Goal: Task Accomplishment & Management: Manage account settings

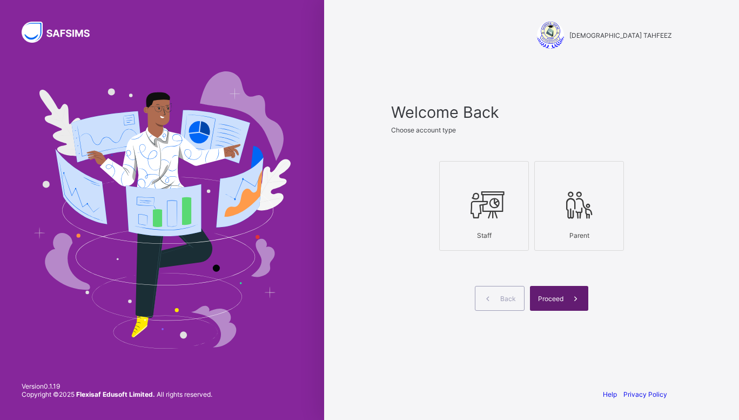
click at [578, 301] on icon at bounding box center [575, 298] width 11 height 10
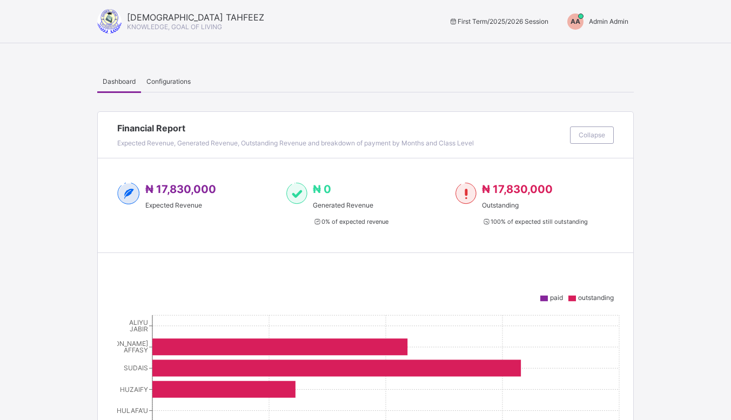
click at [599, 22] on span "Admin Admin" at bounding box center [608, 21] width 39 height 8
click at [602, 18] on span "Admin Admin" at bounding box center [608, 21] width 39 height 8
click at [598, 43] on span "Switch to Admin View" at bounding box center [588, 46] width 82 height 12
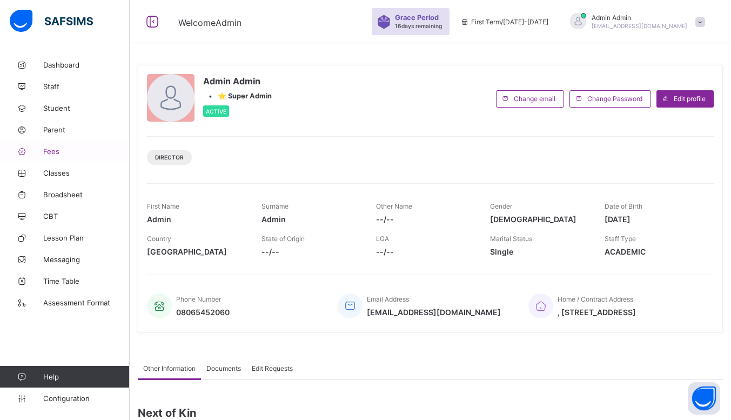
click at [69, 147] on span "Fees" at bounding box center [86, 151] width 86 height 9
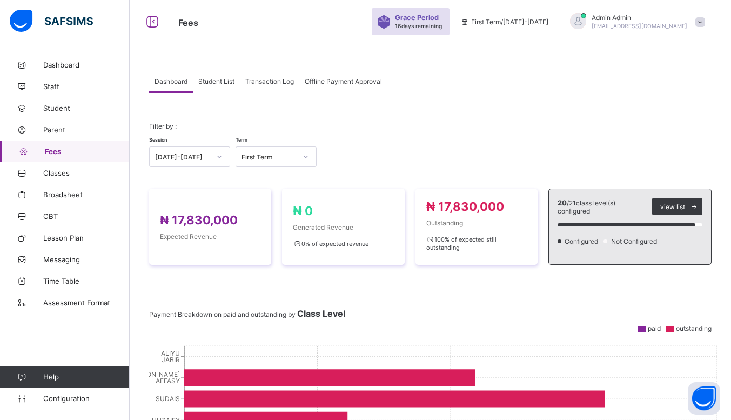
click at [226, 79] on span "Student List" at bounding box center [216, 81] width 36 height 8
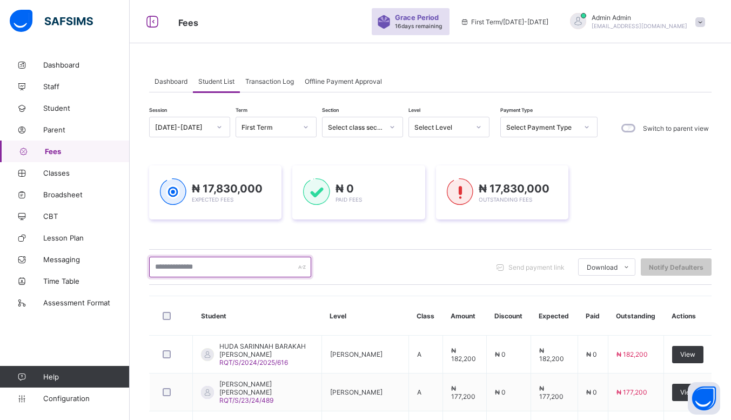
click at [249, 270] on input "text" at bounding box center [230, 267] width 162 height 21
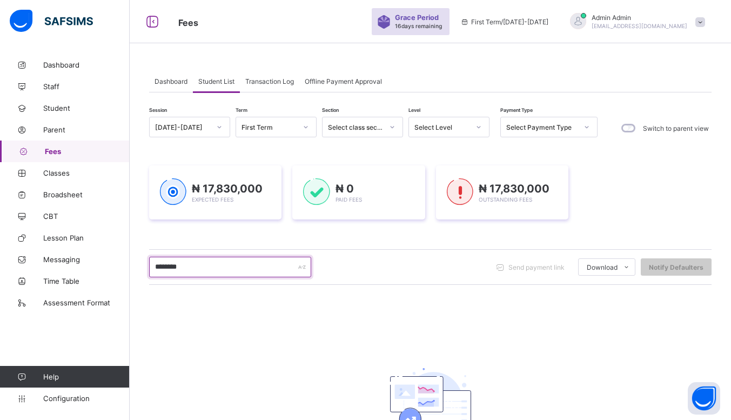
click at [279, 267] on input "********" at bounding box center [230, 267] width 162 height 21
click at [309, 272] on input "********" at bounding box center [230, 267] width 162 height 21
click at [275, 263] on input "********" at bounding box center [230, 267] width 162 height 21
type input "*"
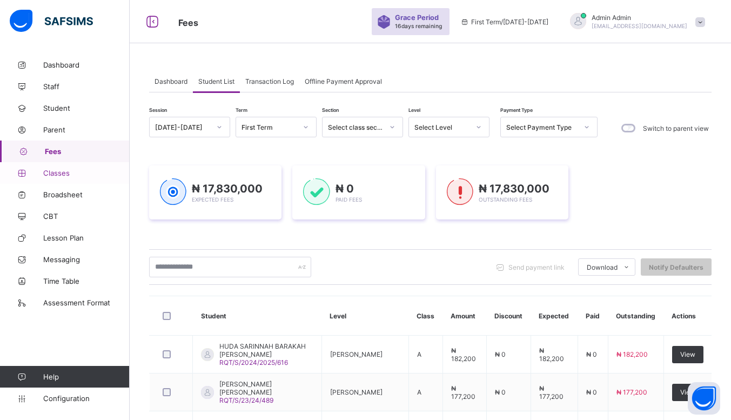
click at [85, 170] on span "Classes" at bounding box center [86, 173] width 86 height 9
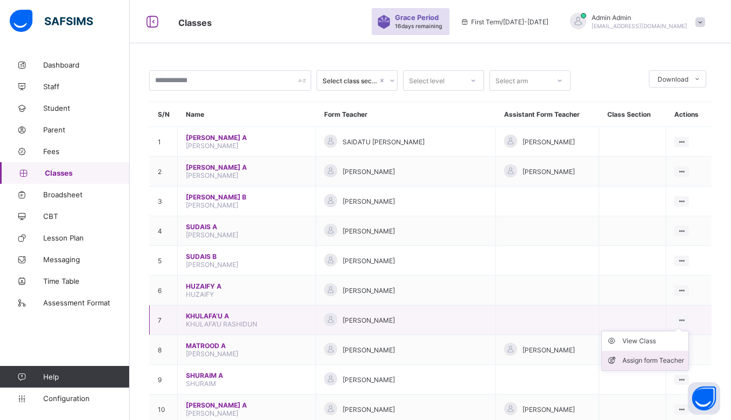
click at [670, 355] on div "Assign form Teacher" at bounding box center [654, 360] width 62 height 11
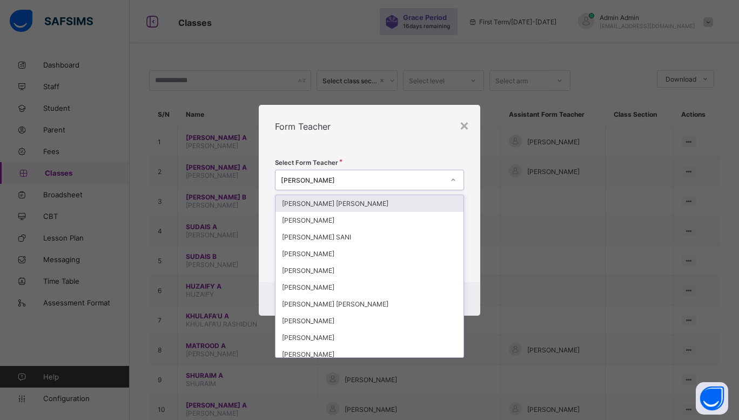
click at [438, 178] on div "Abdullahi Muhammad sagir" at bounding box center [362, 180] width 163 height 8
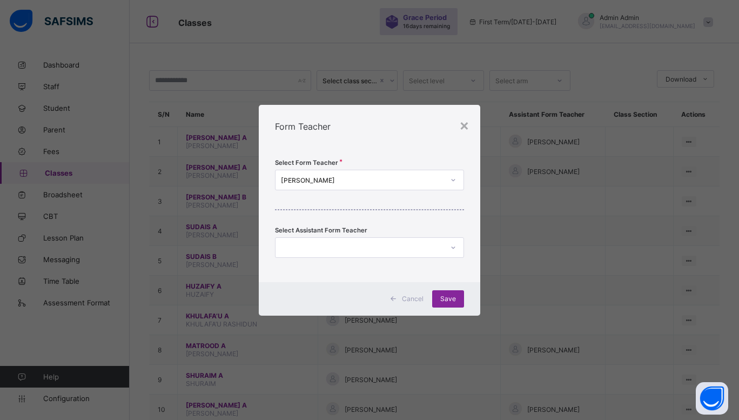
click at [538, 226] on div "× Form Teacher Select Form Teacher Abdullahi Muhammad sagir Select Assistant Fo…" at bounding box center [369, 210] width 739 height 420
click at [462, 130] on div "×" at bounding box center [464, 125] width 10 height 18
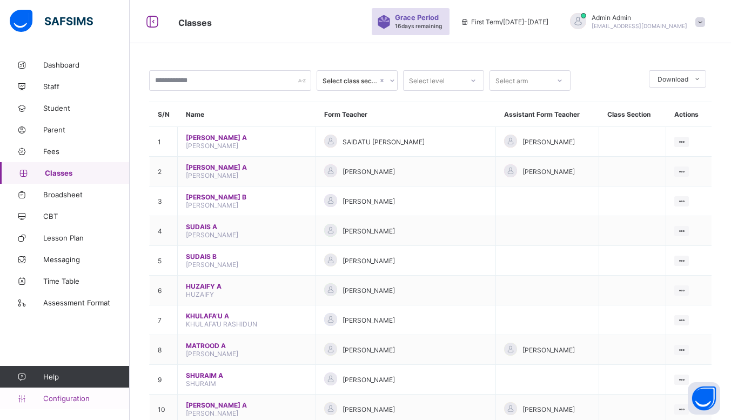
click at [68, 399] on span "Configuration" at bounding box center [86, 398] width 86 height 9
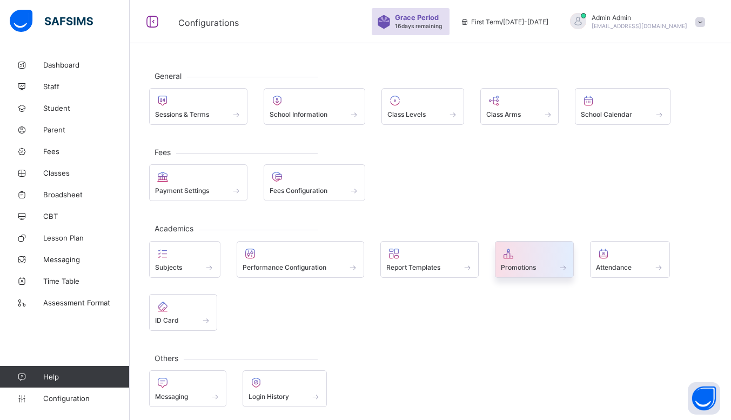
click at [558, 259] on div at bounding box center [535, 253] width 68 height 13
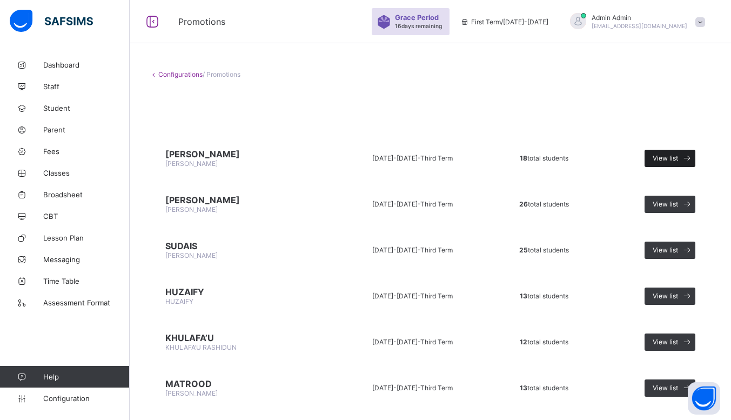
click at [688, 162] on span at bounding box center [686, 158] width 17 height 17
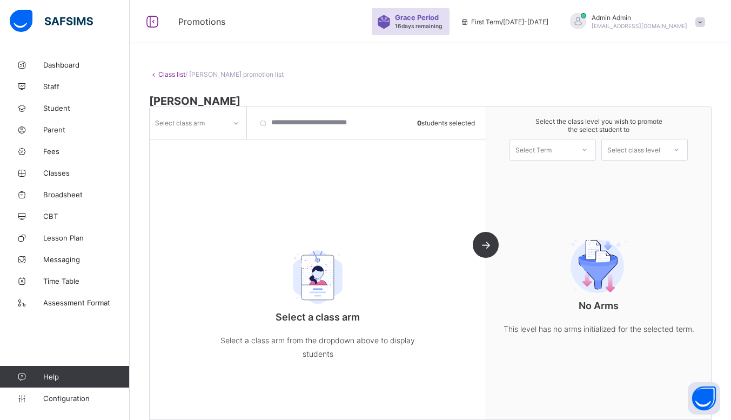
click at [219, 126] on div "Select class arm" at bounding box center [188, 122] width 76 height 15
click at [185, 146] on div "A" at bounding box center [198, 146] width 96 height 17
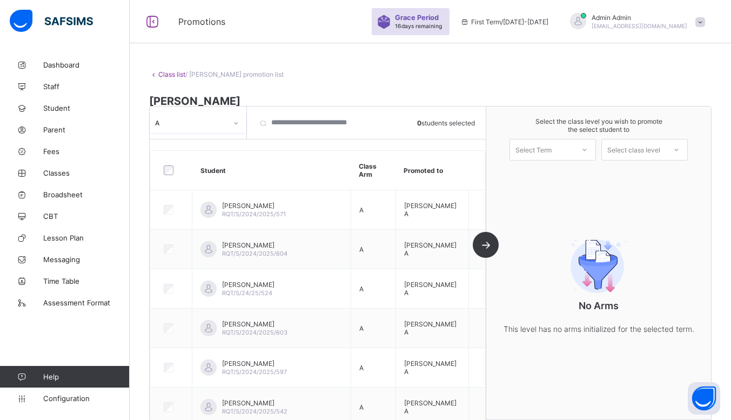
click at [589, 157] on div at bounding box center [584, 150] width 19 height 18
click at [576, 173] on div "First Term 2025-2026" at bounding box center [552, 177] width 85 height 25
click at [666, 147] on div "Select class level" at bounding box center [634, 149] width 64 height 15
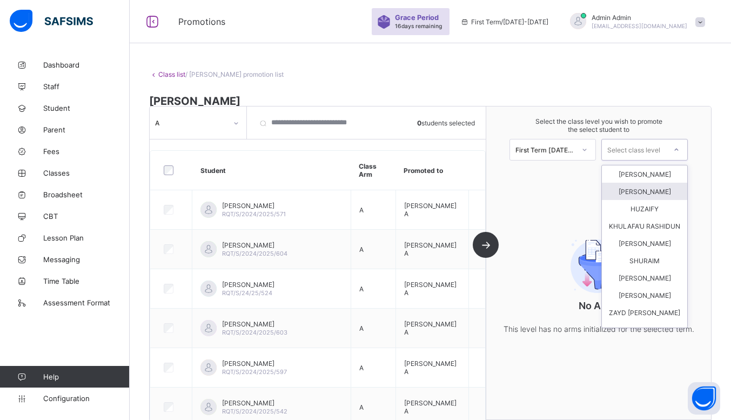
click at [633, 187] on div "ABDULRAHMAN SUDAIS" at bounding box center [644, 191] width 85 height 17
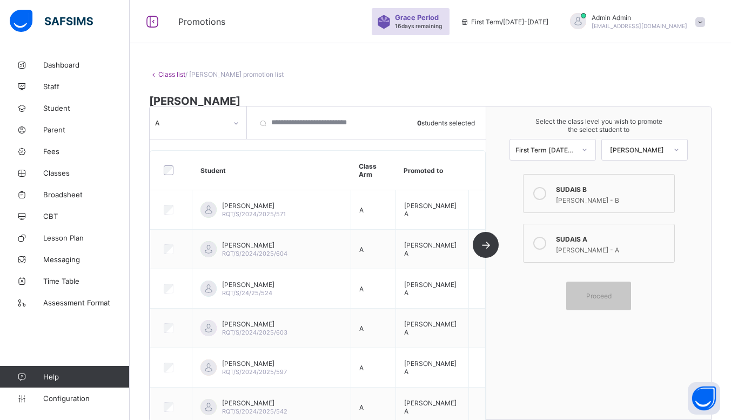
click at [540, 200] on div at bounding box center [540, 194] width 22 height 22
click at [623, 293] on span "Proceed" at bounding box center [599, 296] width 49 height 8
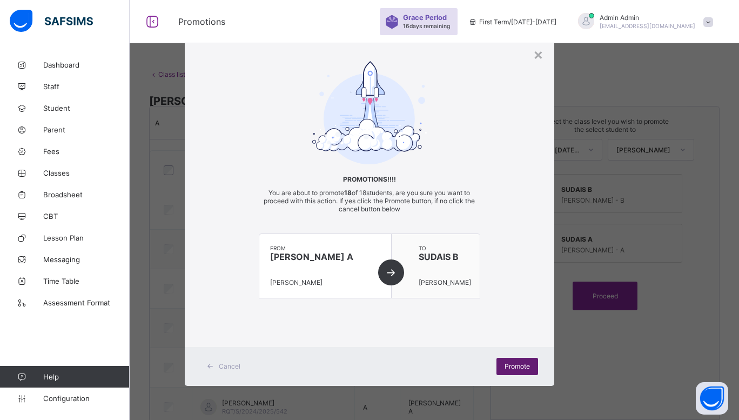
click at [522, 370] on div "Promote" at bounding box center [518, 366] width 42 height 17
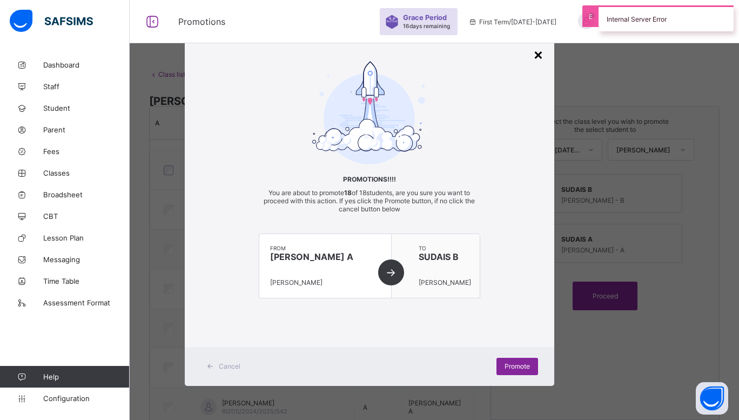
click at [538, 51] on div "×" at bounding box center [538, 54] width 10 height 18
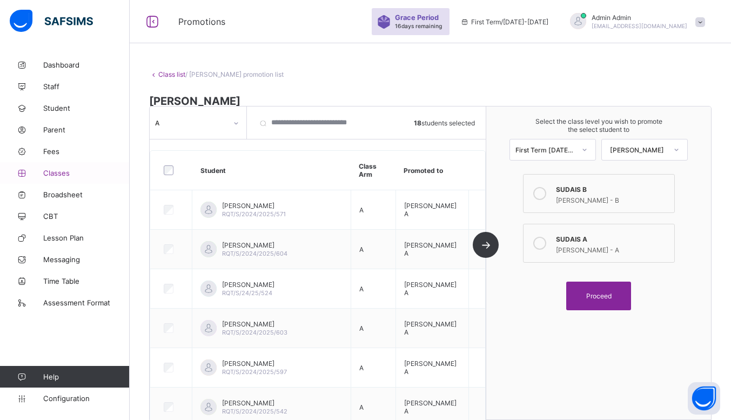
click at [71, 175] on span "Classes" at bounding box center [86, 173] width 86 height 9
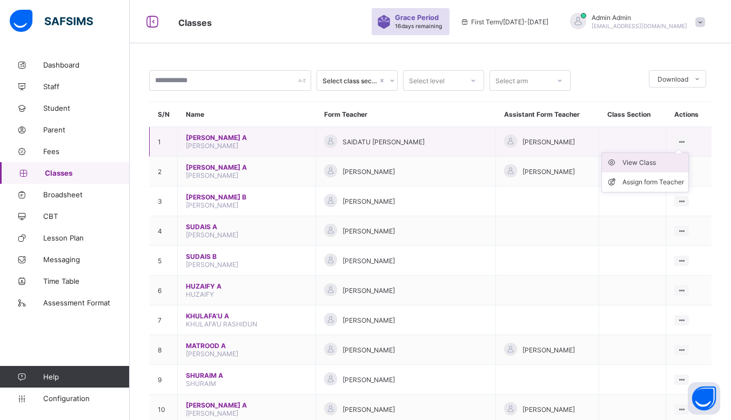
click at [641, 159] on div "View Class" at bounding box center [654, 162] width 62 height 11
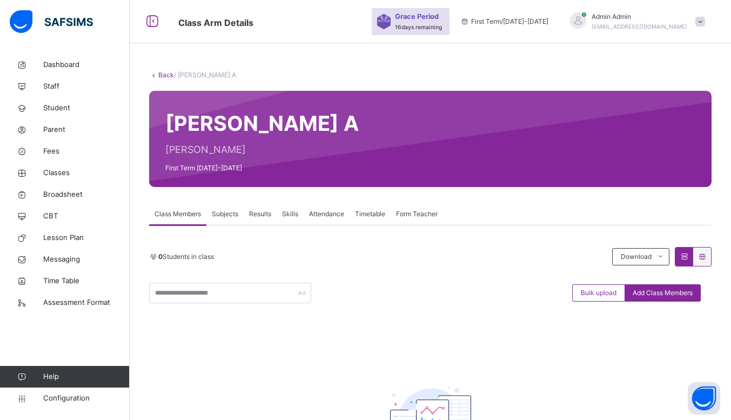
click at [165, 72] on link "Back" at bounding box center [166, 75] width 16 height 8
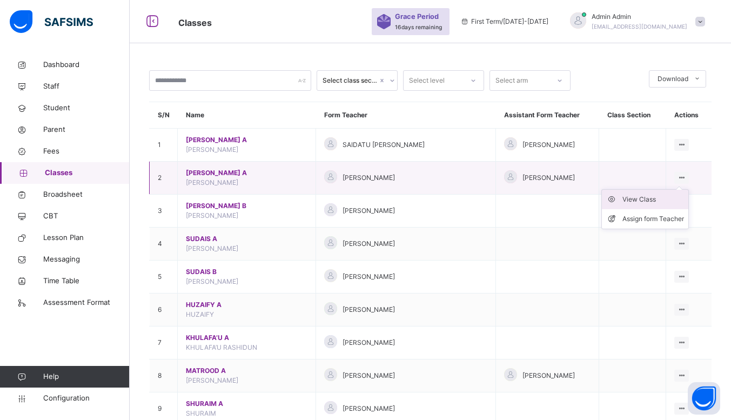
click at [657, 199] on div "View Class" at bounding box center [654, 199] width 62 height 11
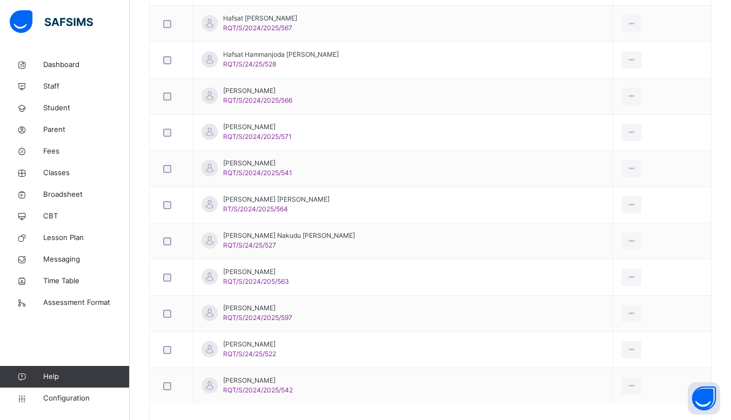
scroll to position [645, 0]
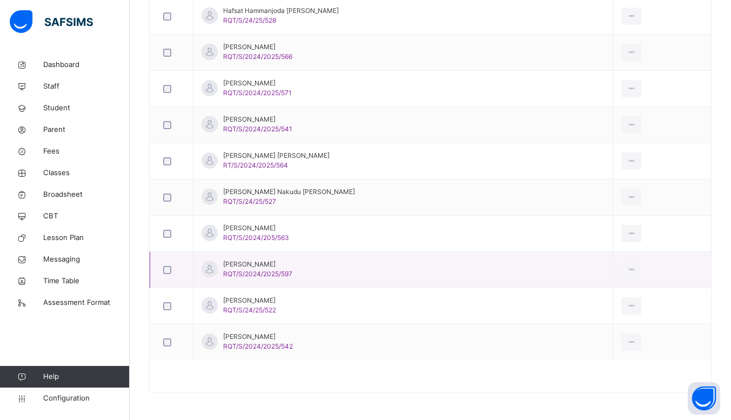
click at [418, 279] on td "Muhammad Sulaiman Buba RQT/S/2024/2025/597" at bounding box center [403, 270] width 420 height 36
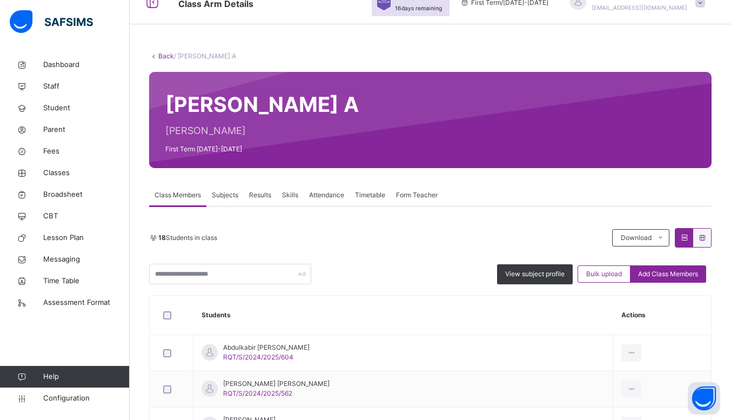
scroll to position [0, 0]
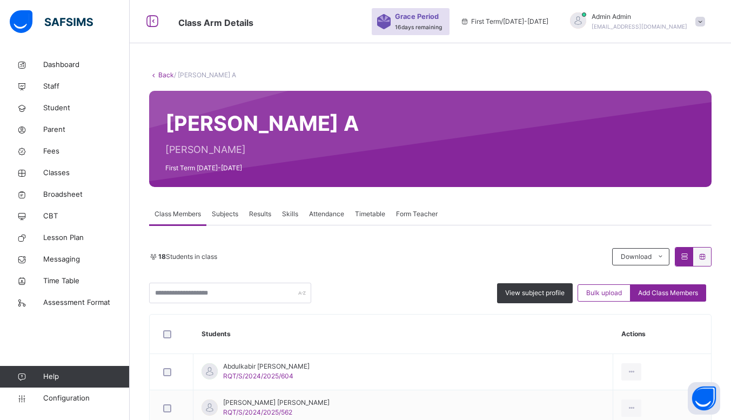
click at [161, 74] on link "Back" at bounding box center [166, 75] width 16 height 8
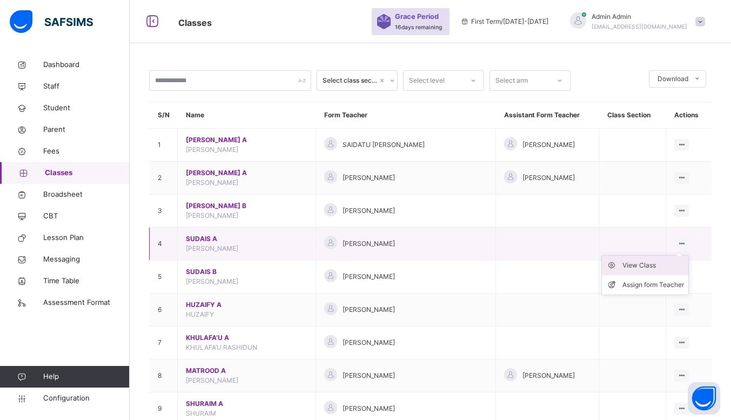
click at [665, 265] on div "View Class" at bounding box center [654, 265] width 62 height 11
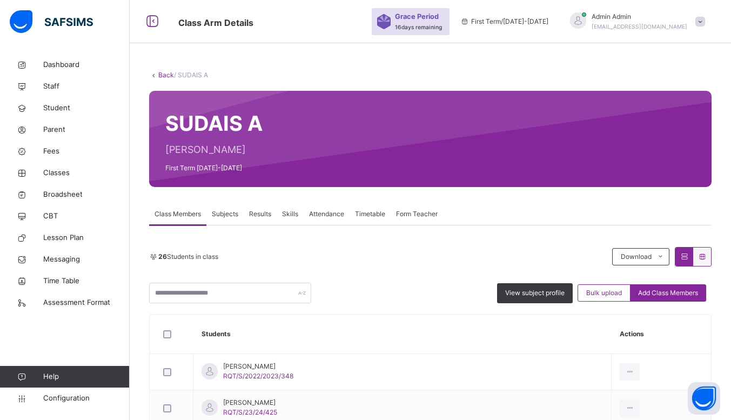
click at [166, 73] on link "Back" at bounding box center [166, 75] width 16 height 8
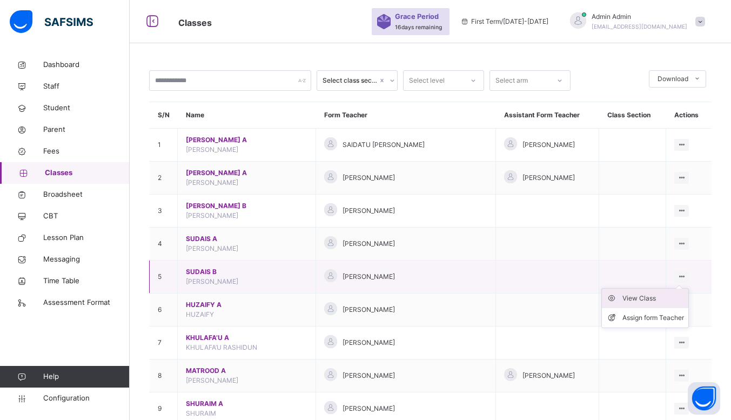
click at [666, 298] on div "View Class" at bounding box center [654, 298] width 62 height 11
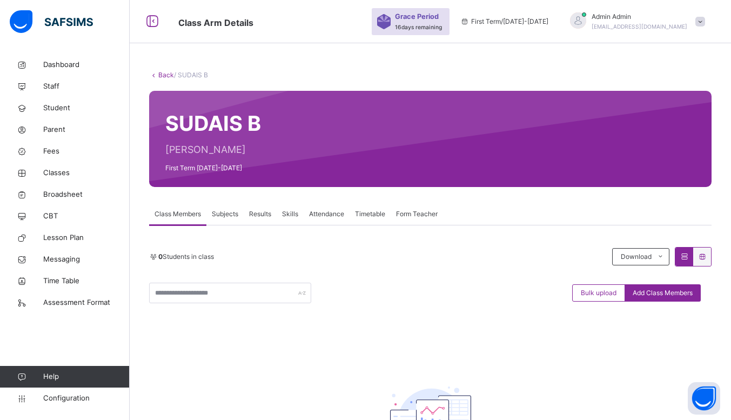
click at [163, 75] on link "Back" at bounding box center [166, 75] width 16 height 8
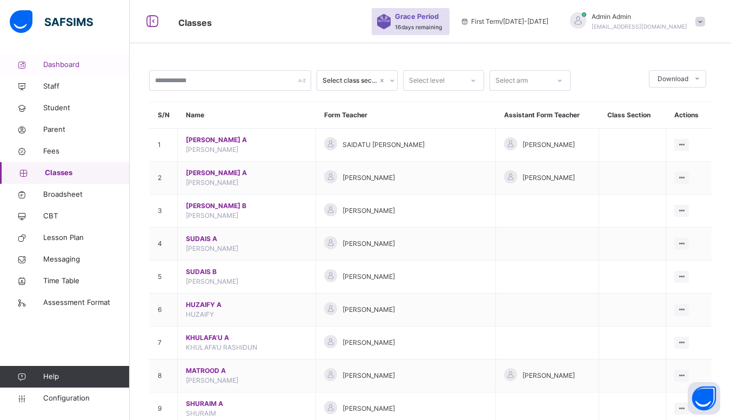
click at [63, 61] on span "Dashboard" at bounding box center [86, 64] width 86 height 11
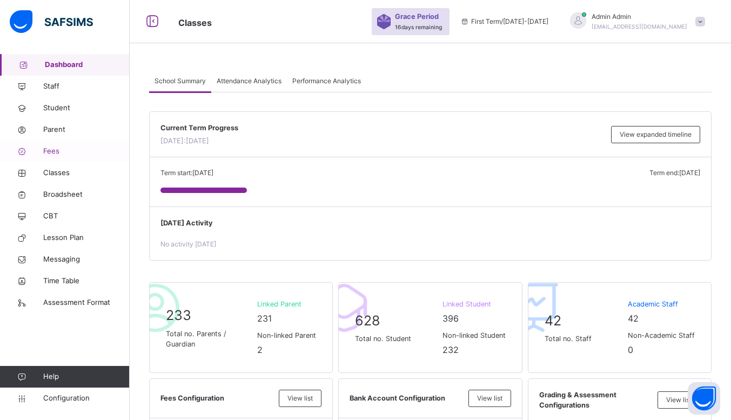
click at [52, 148] on span "Fees" at bounding box center [86, 151] width 86 height 11
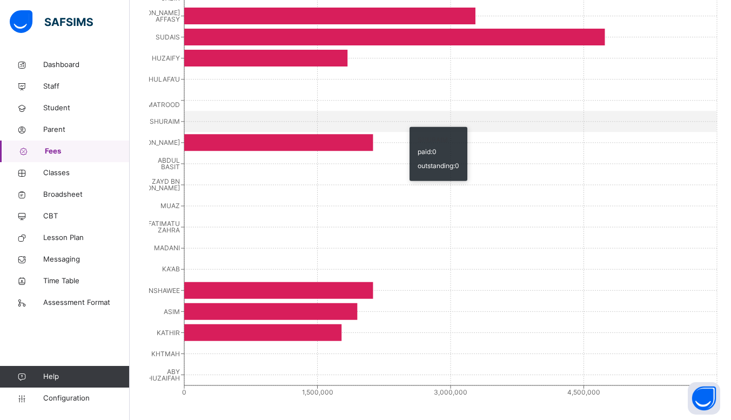
scroll to position [386, 0]
